Goal: Task Accomplishment & Management: Complete application form

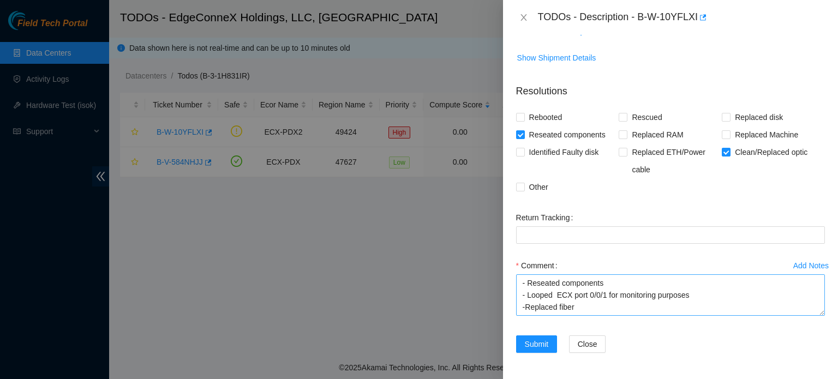
scroll to position [9, 0]
click at [538, 310] on textarea "- Reseated components - Looped ECX port 0/0/1 for monitoring purposes -Replaced…" at bounding box center [670, 294] width 309 height 41
click at [598, 312] on textarea "- Reseated components - Looped ECX port 0/0/1 for monitoring purposes -Replaced…" at bounding box center [670, 294] width 309 height 41
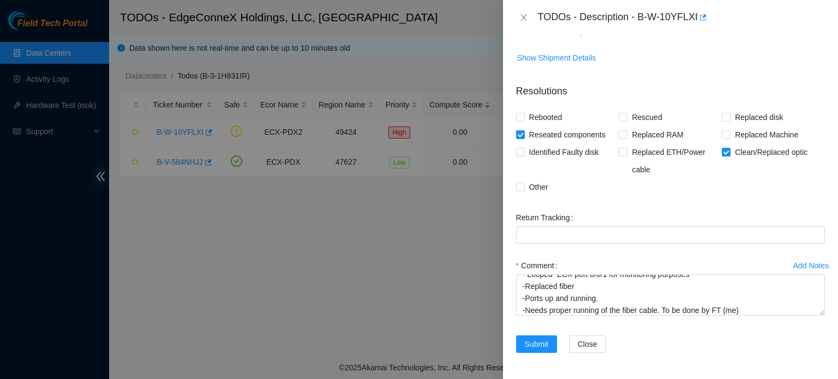
scroll to position [24, 0]
drag, startPoint x: 598, startPoint y: 312, endPoint x: 562, endPoint y: 363, distance: 62.5
click at [562, 363] on form "Resolutions Rebooted Rescued Replaced disk Reseated components Replaced RAM Rep…" at bounding box center [670, 220] width 309 height 291
drag, startPoint x: 562, startPoint y: 363, endPoint x: 674, endPoint y: 324, distance: 118.6
drag, startPoint x: 674, startPoint y: 324, endPoint x: 659, endPoint y: 308, distance: 22.8
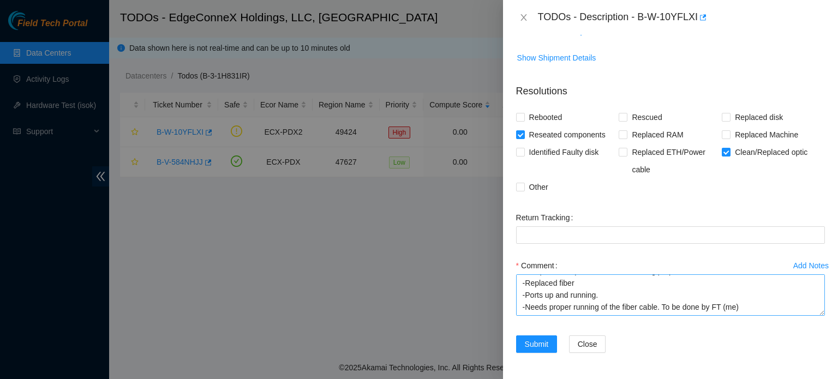
click at [659, 308] on div "Add Notes Comment - Reseated components - Looped ECX port 0/0/1 for monitoring …" at bounding box center [670, 296] width 317 height 79
click at [659, 308] on textarea "- Reseated components - Looped ECX port 0/0/1 for monitoring purposes -Replaced…" at bounding box center [670, 294] width 309 height 41
type textarea "- Reseated components - Looped ECX port 0/0/1 for monitoring purposes -Replaced…"
click at [544, 343] on span "Submit" at bounding box center [537, 344] width 24 height 12
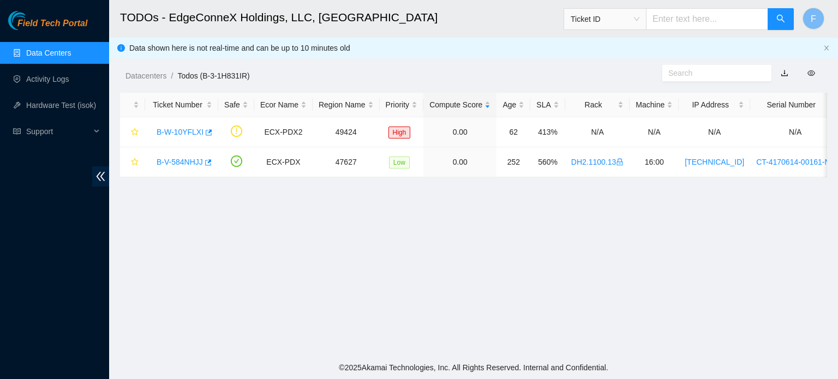
scroll to position [246, 0]
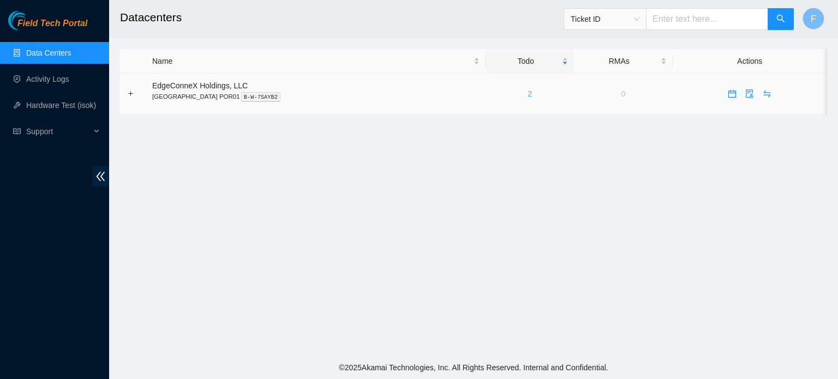
click at [527, 98] on link "2" at bounding box center [529, 93] width 4 height 9
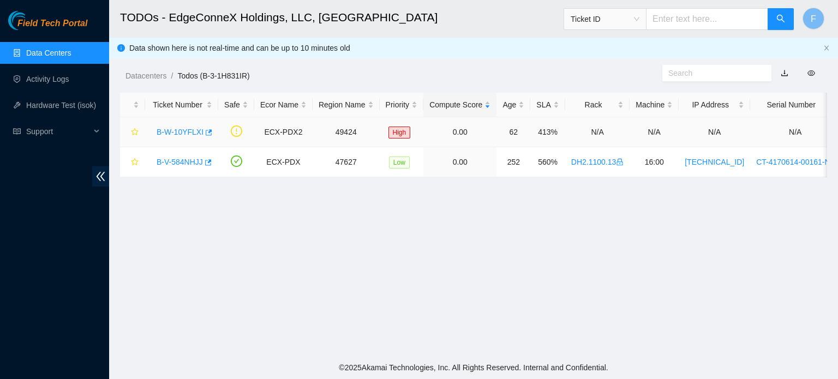
click at [195, 130] on link "B-W-10YFLXI" at bounding box center [180, 132] width 47 height 9
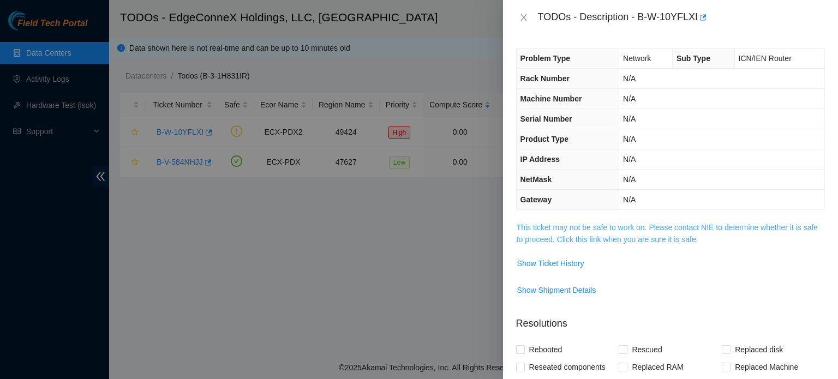
click at [795, 228] on link "This ticket may not be safe to work on. Please contact NIE to determine whether…" at bounding box center [666, 233] width 301 height 21
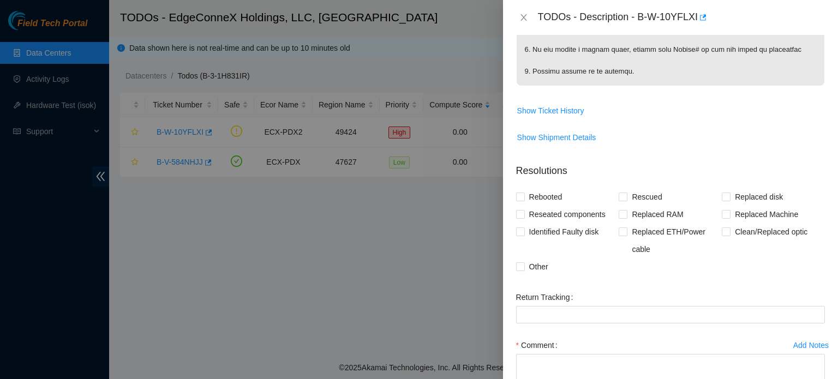
scroll to position [706, 0]
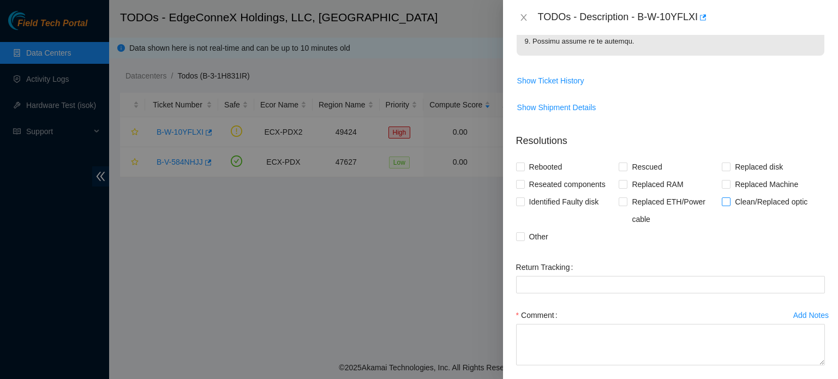
click at [723, 205] on input "Clean/Replaced optic" at bounding box center [725, 201] width 8 height 8
checkbox input "true"
click at [526, 193] on span "Reseated components" at bounding box center [567, 184] width 85 height 17
click at [524, 188] on input "Reseated components" at bounding box center [520, 184] width 8 height 8
checkbox input "true"
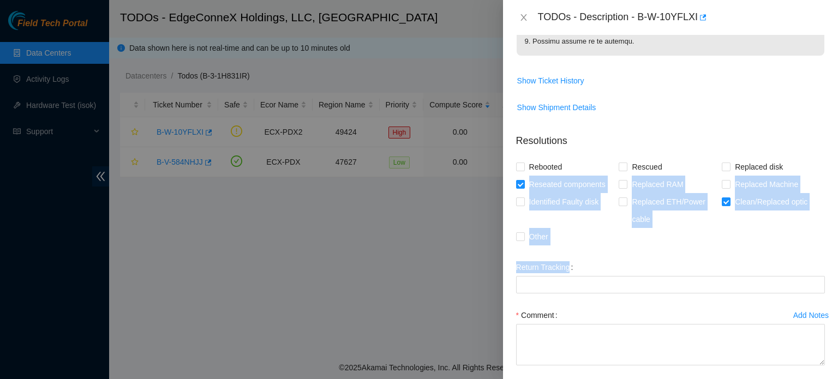
drag, startPoint x: 526, startPoint y: 193, endPoint x: 604, endPoint y: 267, distance: 108.0
click at [604, 267] on form "Resolutions Rebooted Rescued Replaced disk Reseated components Replaced RAM Rep…" at bounding box center [670, 270] width 309 height 291
click at [629, 245] on div "Rebooted Rescued Replaced disk Reseated components Replaced RAM Replaced Machin…" at bounding box center [670, 201] width 309 height 87
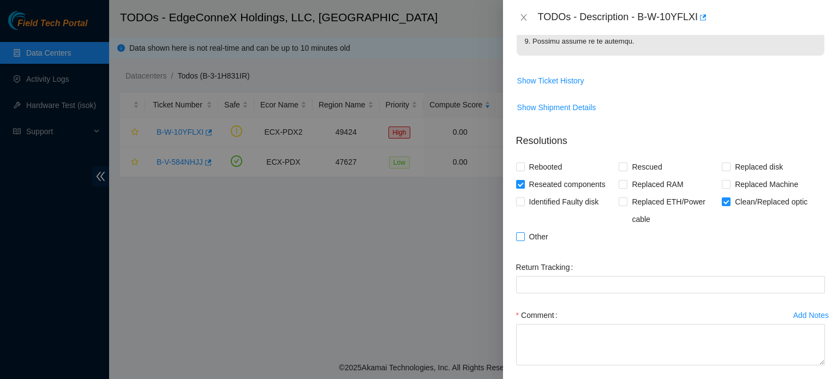
click at [518, 240] on input "Other" at bounding box center [520, 236] width 8 height 8
checkbox input "true"
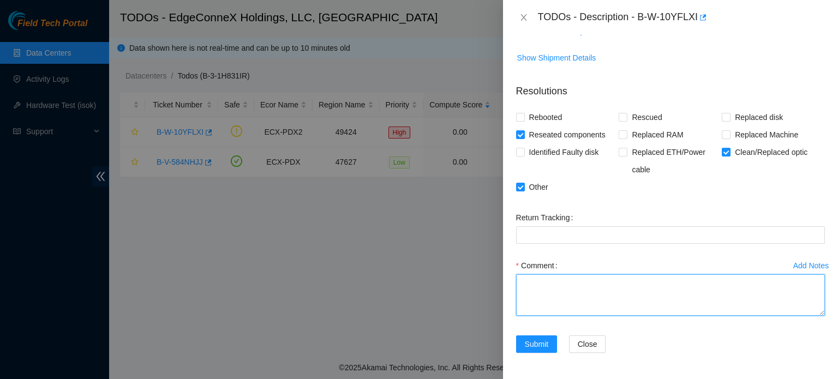
click at [532, 285] on textarea "Comment" at bounding box center [670, 294] width 309 height 41
click at [520, 277] on textarea "Verified and checked fiber lights" at bounding box center [670, 294] width 309 height 41
click at [640, 287] on textarea "-Verified and checked fiber lights" at bounding box center [670, 294] width 309 height 41
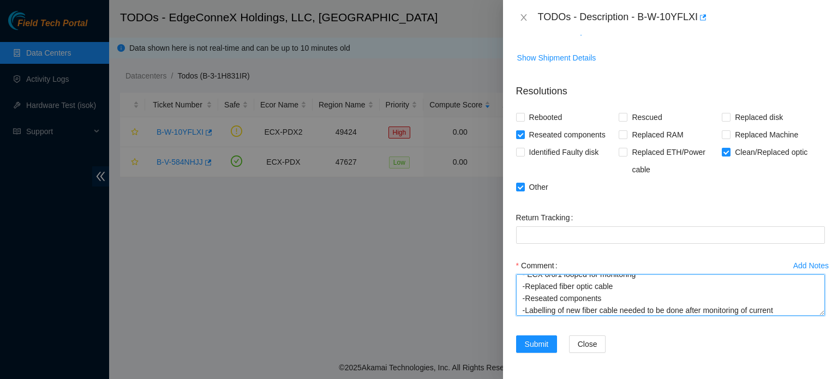
click at [602, 302] on textarea "-Verified and checked fiber lights - ECX 0/0/1 looped for monitoring -Replaced …" at bounding box center [670, 294] width 309 height 41
click at [648, 299] on textarea "-Verified and checked fiber lights - ECX 0/0/1 looped for monitoring -Replaced …" at bounding box center [670, 294] width 309 height 41
type textarea "-Verified and checked fiber lights - ECX 0/0/1 looped for monitoring -Replaced …"
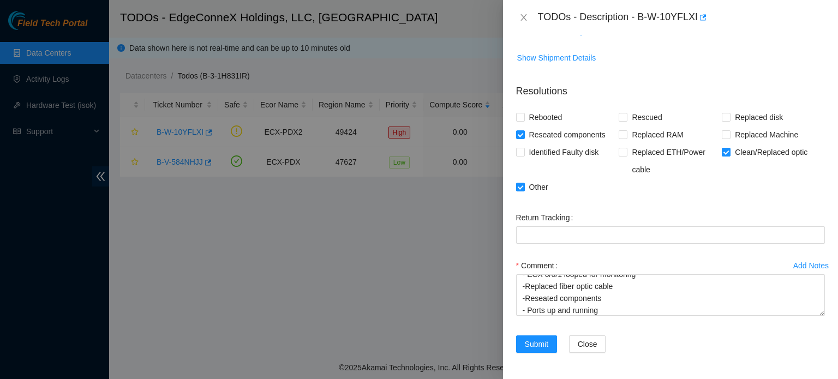
click at [647, 331] on div "Add Notes Comment -Verified and checked fiber lights - ECX 0/0/1 looped for mon…" at bounding box center [670, 296] width 317 height 79
click at [639, 161] on span "Replaced ETH/Power cable" at bounding box center [674, 160] width 94 height 35
click at [626, 155] on input "Replaced ETH/Power cable" at bounding box center [622, 152] width 8 height 8
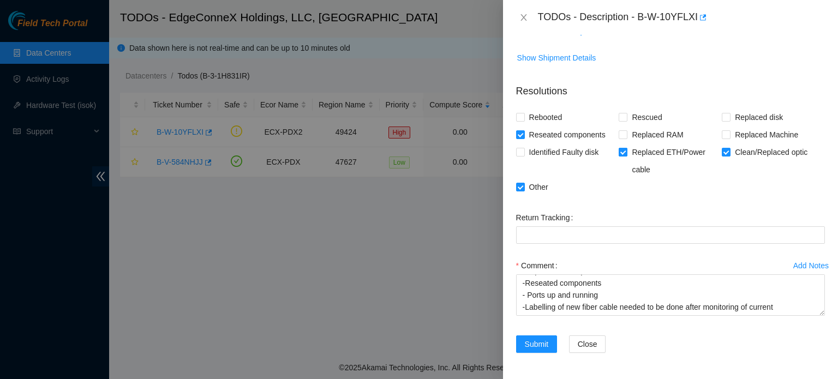
click at [618, 148] on input "Replaced ETH/Power cable" at bounding box center [622, 152] width 8 height 8
checkbox input "true"
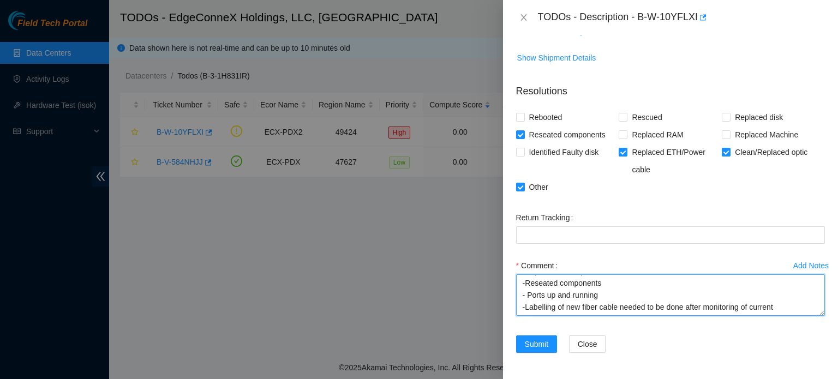
click at [783, 298] on textarea "-Verified and checked fiber lights - ECX 0/0/1 looped for monitoring -Replaced …" at bounding box center [670, 294] width 309 height 41
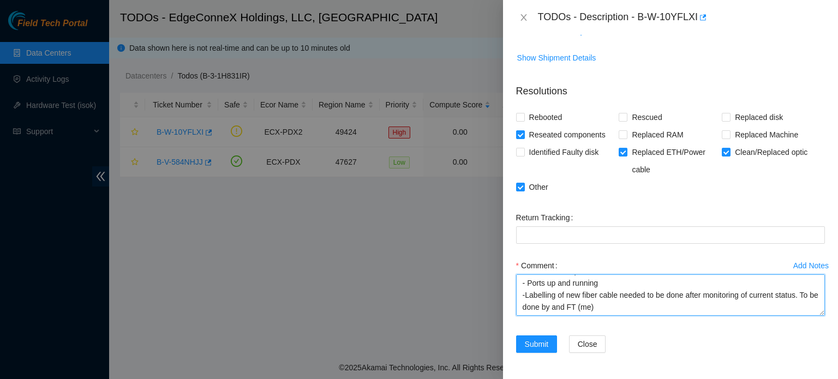
scroll to position [57, 0]
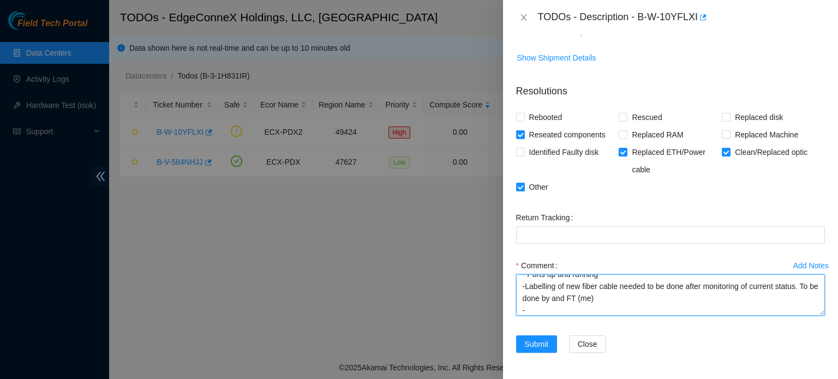
click at [588, 297] on textarea "-Verified and checked fiber lights - ECX 0/0/1 looped for monitoring -Replaced …" at bounding box center [670, 294] width 309 height 41
click at [538, 312] on textarea "-Verified and checked fiber lights - ECX 0/0/1 looped for monitoring -Replaced …" at bounding box center [670, 294] width 309 height 41
click at [574, 288] on textarea "-Verified and checked fiber lights - ECX 0/0/1 looped for monitoring -Replaced …" at bounding box center [670, 294] width 309 height 41
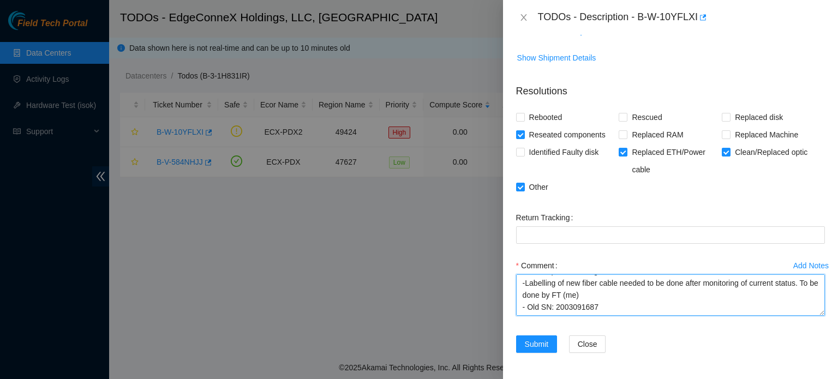
drag, startPoint x: 519, startPoint y: 283, endPoint x: 636, endPoint y: 358, distance: 139.0
click at [636, 358] on form "Resolutions Rebooted Rescued Replaced disk Reseated components Replaced RAM Rep…" at bounding box center [670, 220] width 309 height 291
type textarea "-Verified and checked fiber lights - ECX 0/0/1 looped for monitoring -Replaced …"
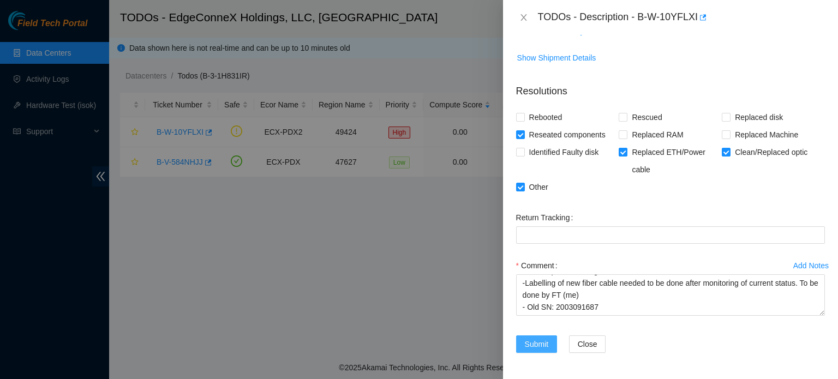
click at [530, 348] on span "Submit" at bounding box center [537, 344] width 24 height 12
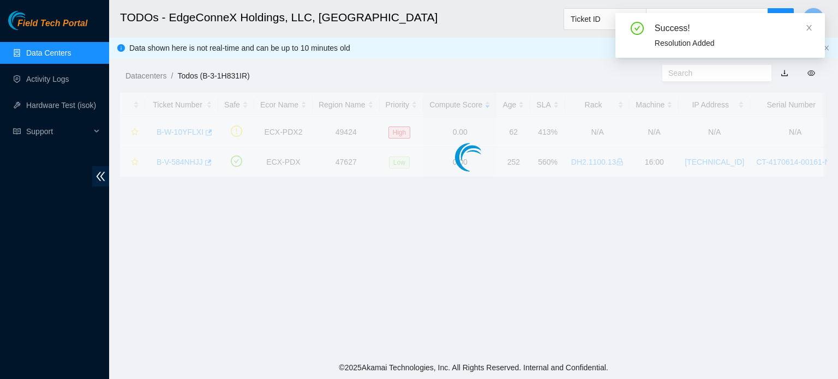
scroll to position [246, 0]
